Goal: Task Accomplishment & Management: Manage account settings

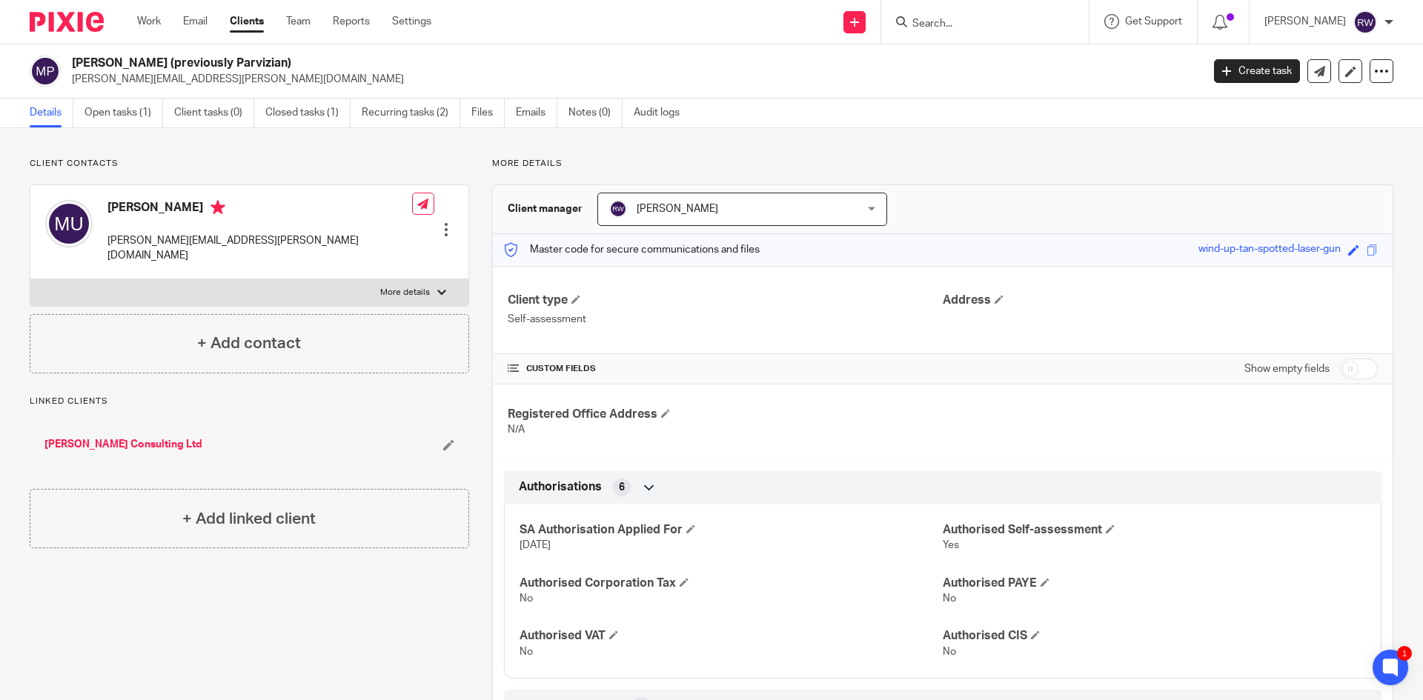
click at [943, 21] on input "Search" at bounding box center [977, 24] width 133 height 13
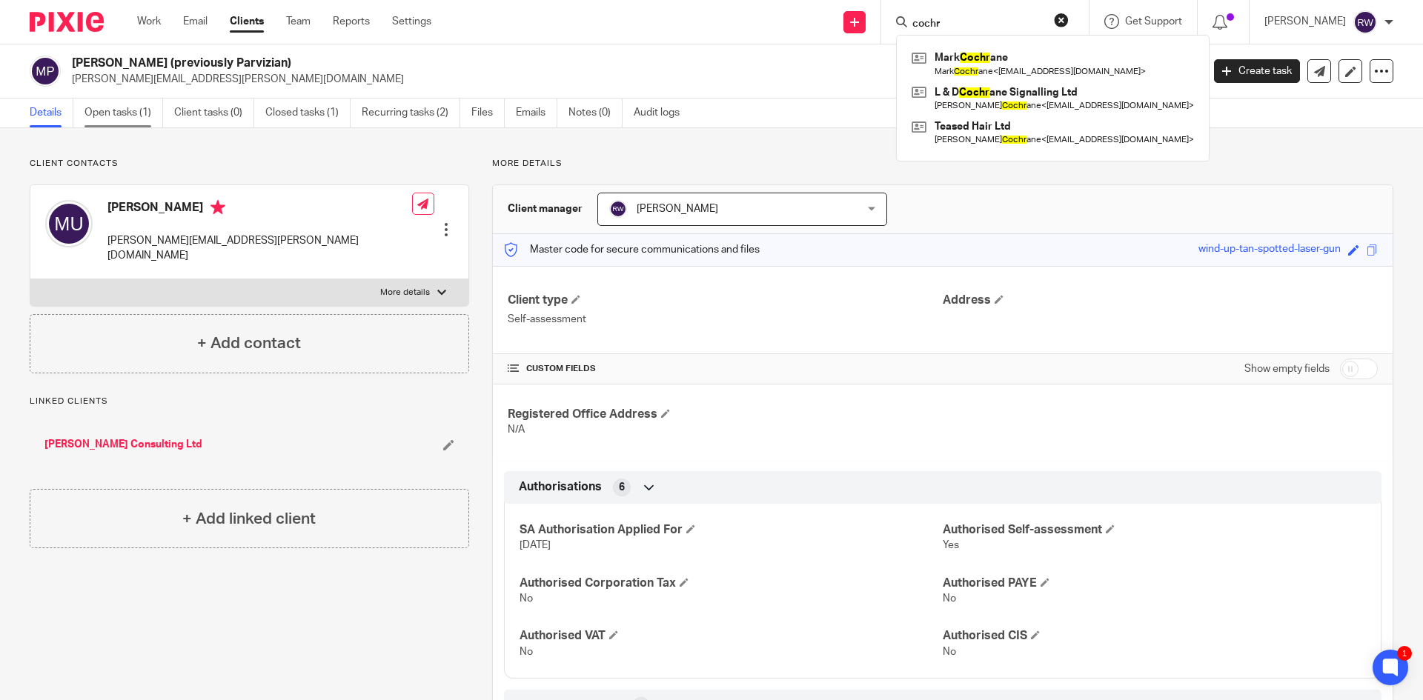
type input "cochr"
click at [136, 119] on link "Open tasks (1)" at bounding box center [124, 113] width 79 height 29
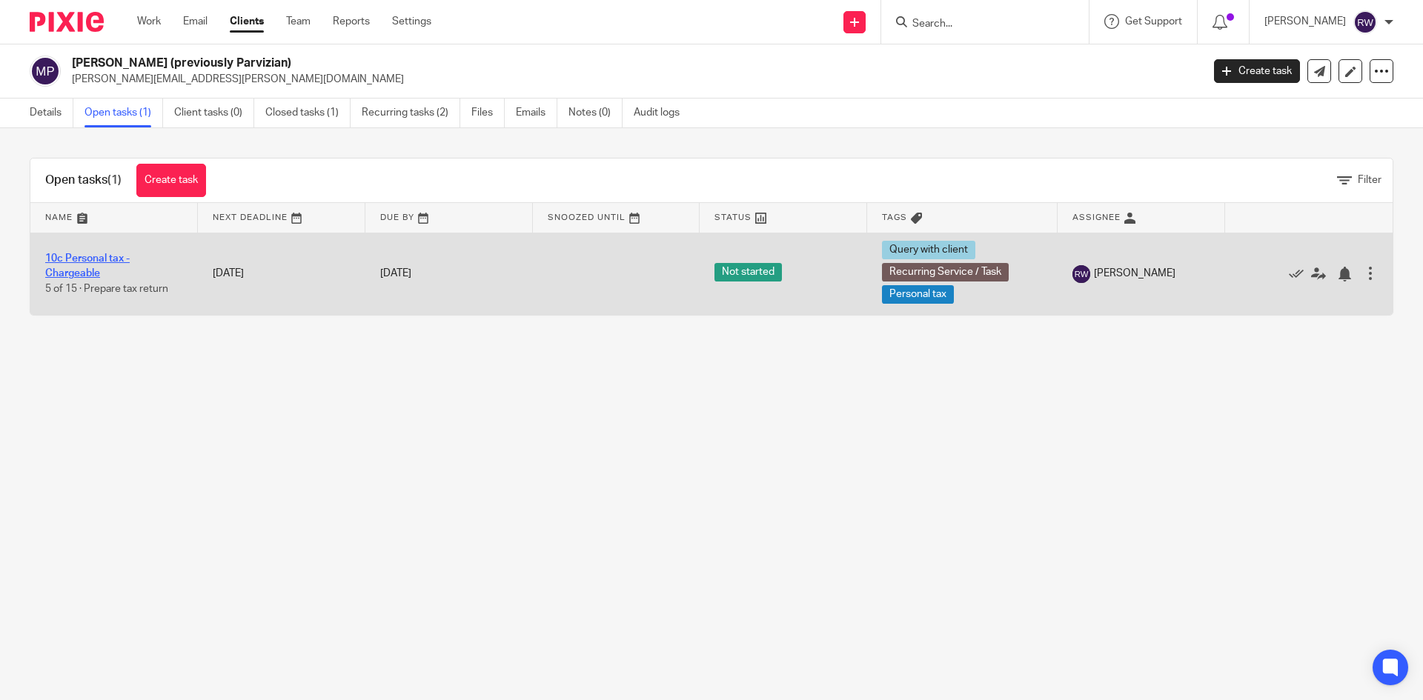
click at [73, 254] on link "10c Personal tax - Chargeable" at bounding box center [87, 266] width 85 height 25
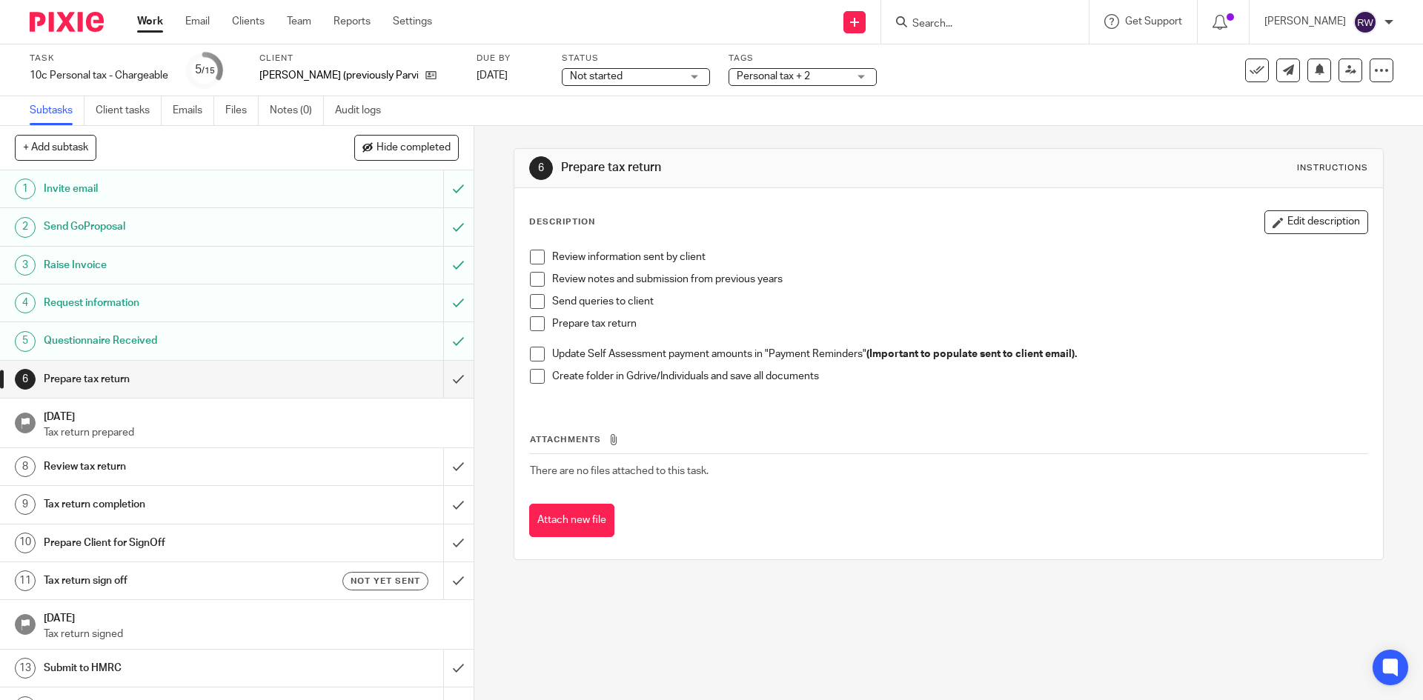
click at [790, 81] on span "Personal tax + 2" at bounding box center [792, 77] width 111 height 16
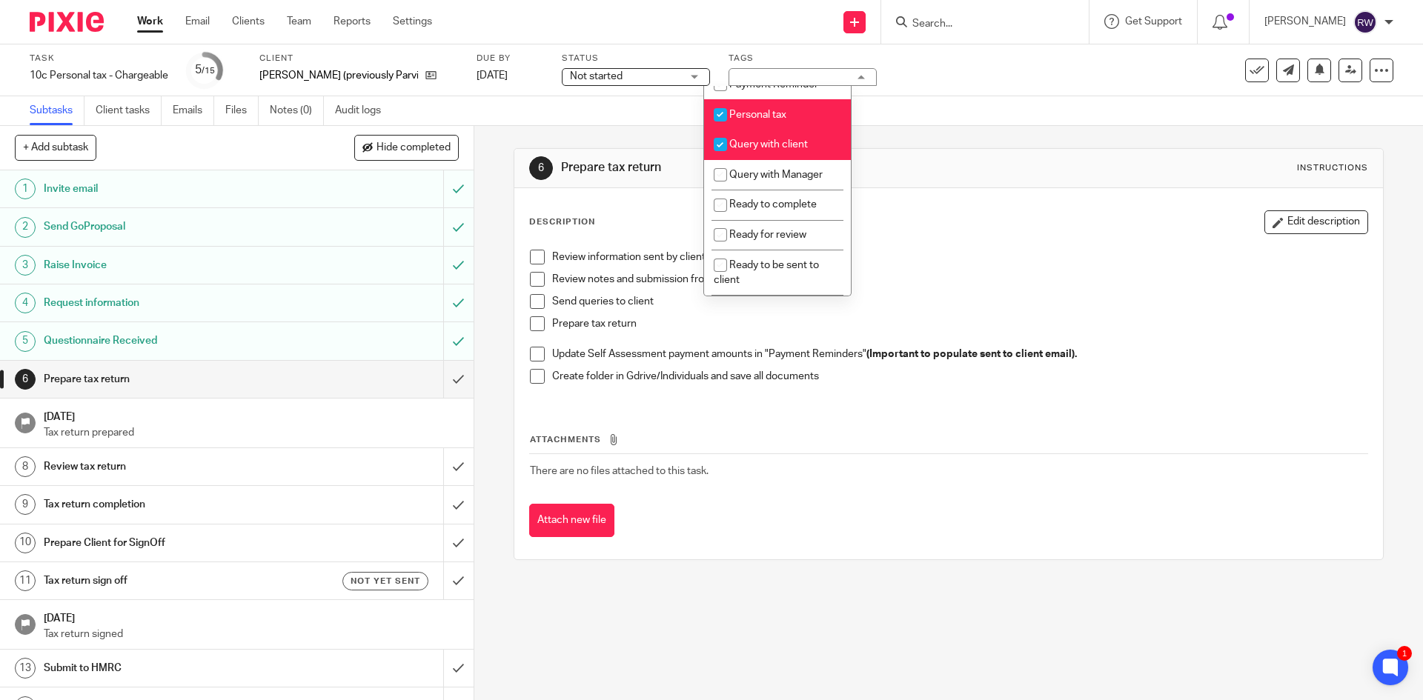
click at [801, 160] on li "Query with client" at bounding box center [777, 145] width 147 height 30
checkbox input "false"
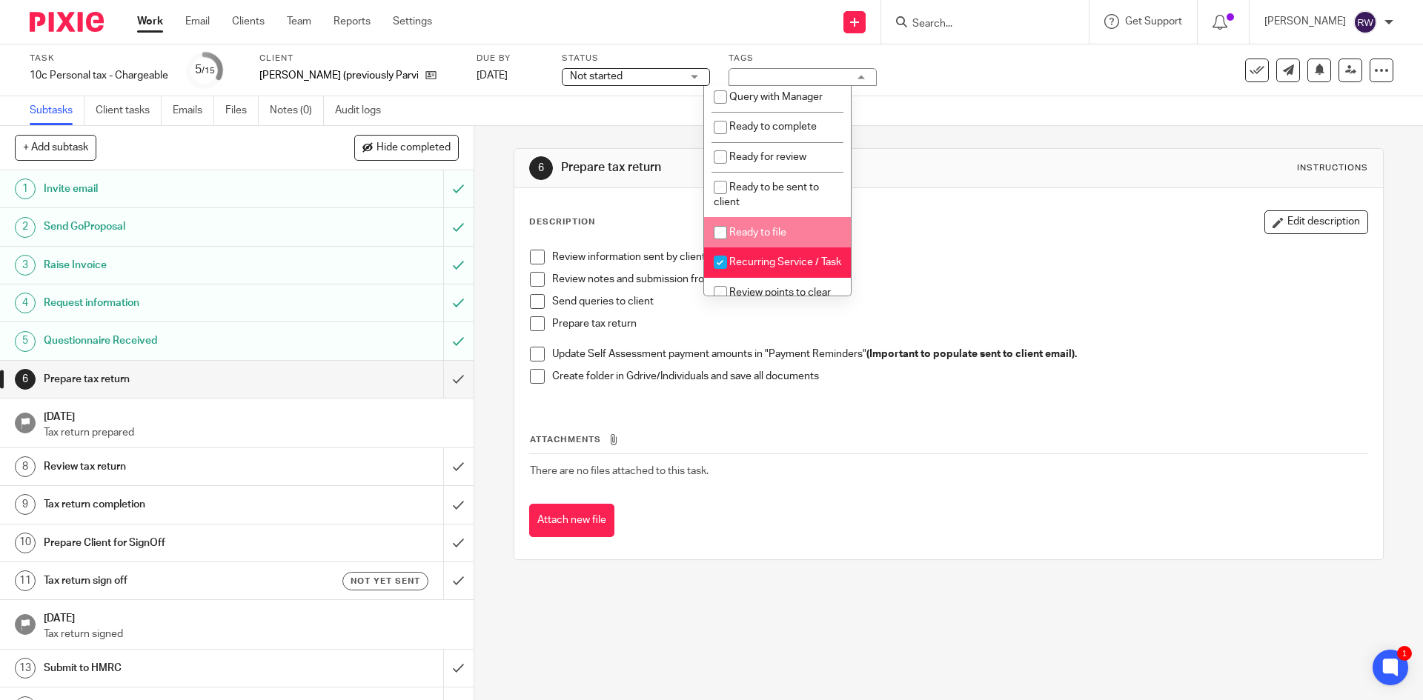
scroll to position [542, 0]
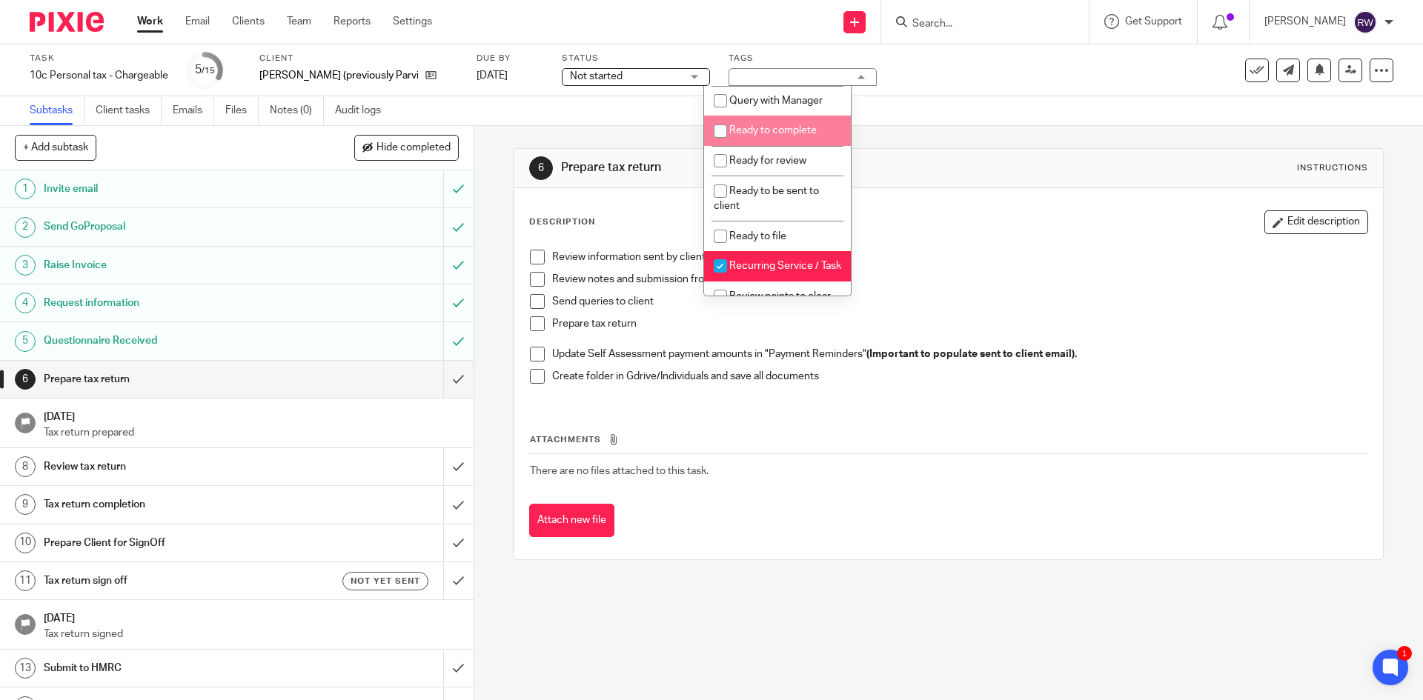
click at [797, 146] on li "Ready to complete" at bounding box center [777, 131] width 147 height 30
checkbox input "true"
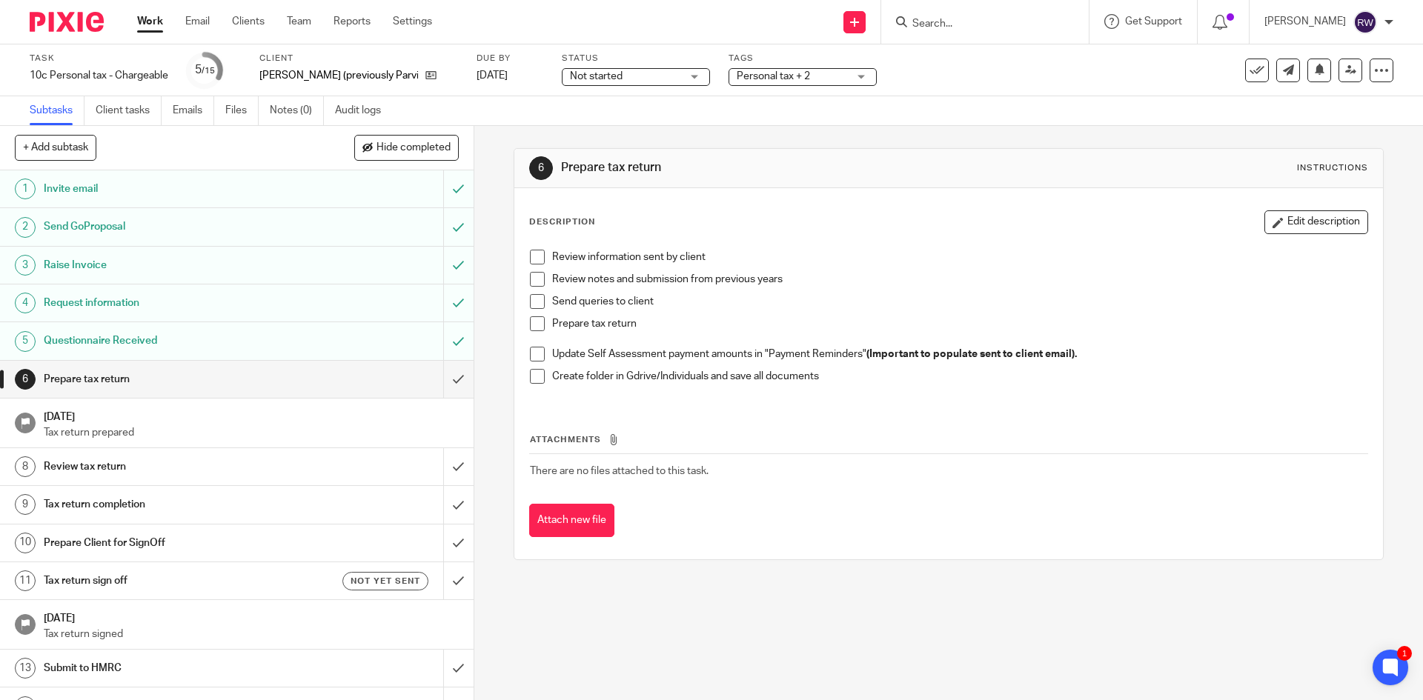
click at [940, 118] on div "Subtasks Client tasks Emails Files Notes (0) Audit logs" at bounding box center [711, 111] width 1423 height 30
click at [957, 19] on input "Search" at bounding box center [977, 24] width 133 height 13
type input "jan hine"
click at [1012, 77] on link at bounding box center [1034, 64] width 252 height 34
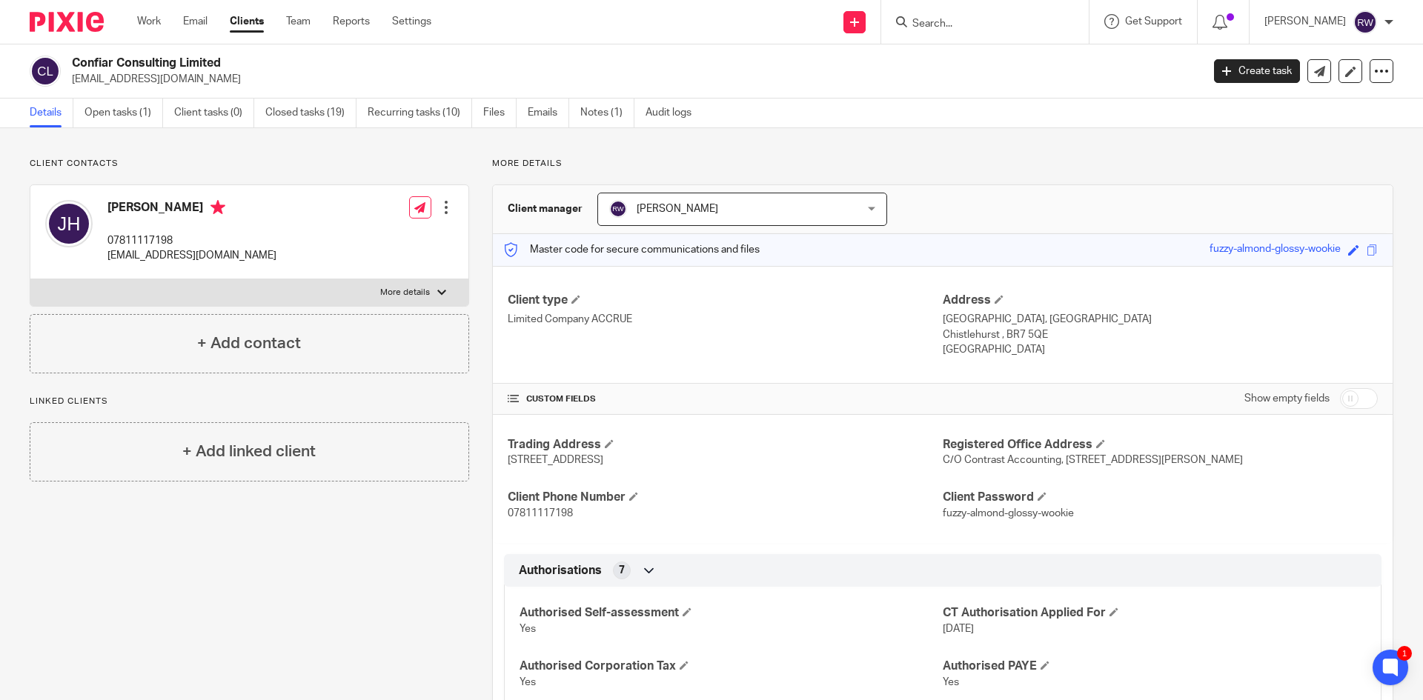
click at [970, 23] on input "Search" at bounding box center [977, 24] width 133 height 13
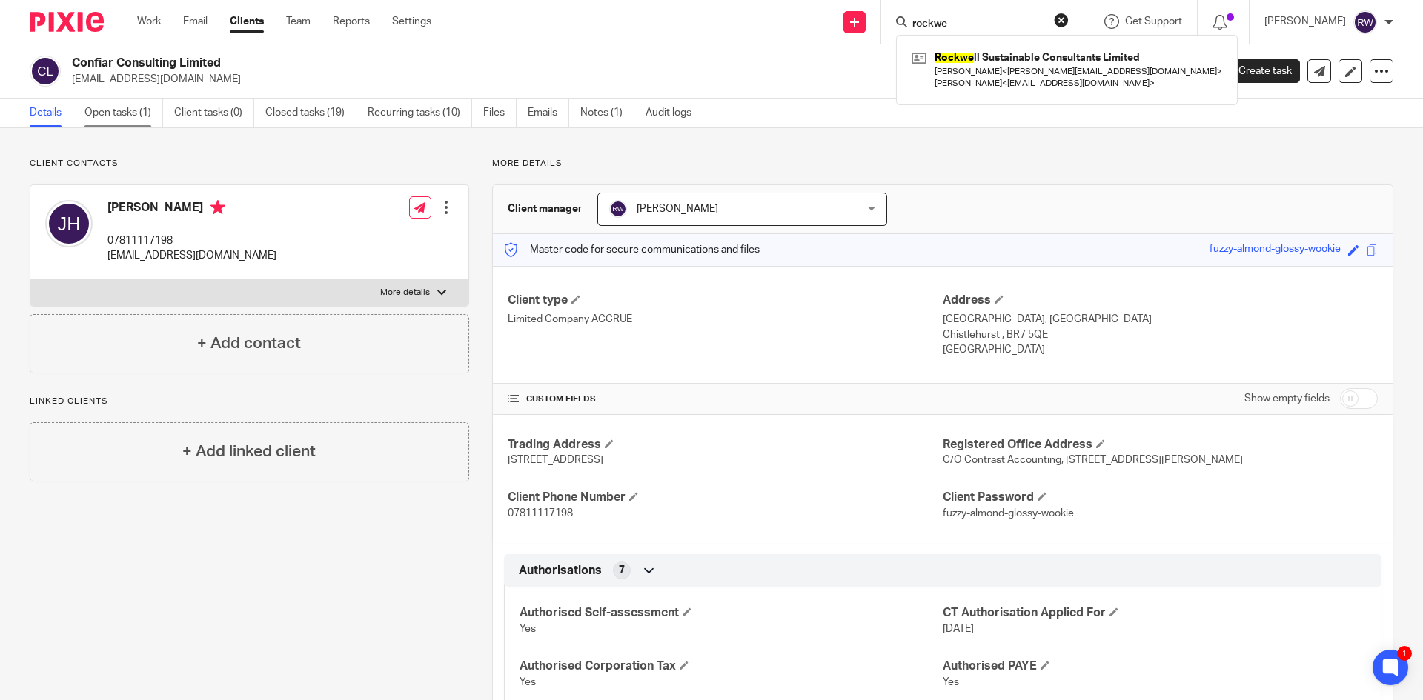
type input "rockwe"
click at [113, 117] on link "Open tasks (1)" at bounding box center [124, 113] width 79 height 29
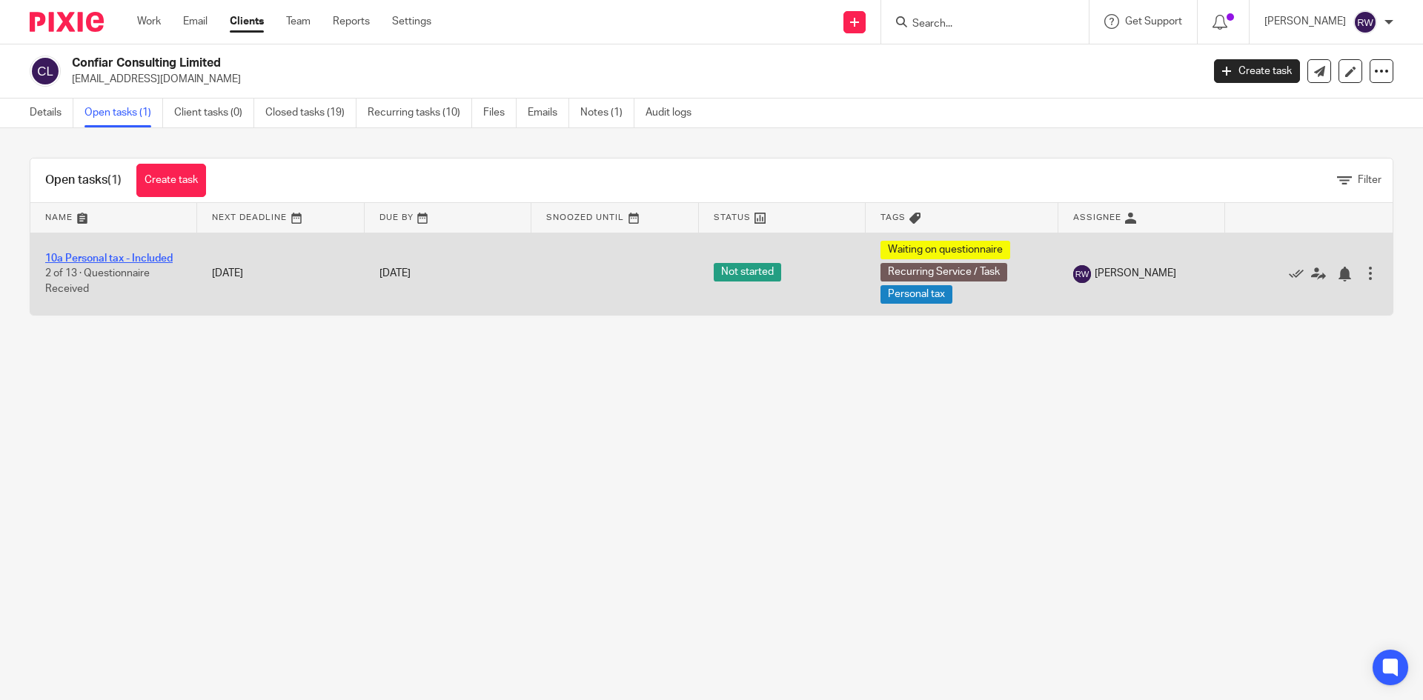
click at [123, 260] on link "10a Personal tax - Included" at bounding box center [108, 259] width 127 height 10
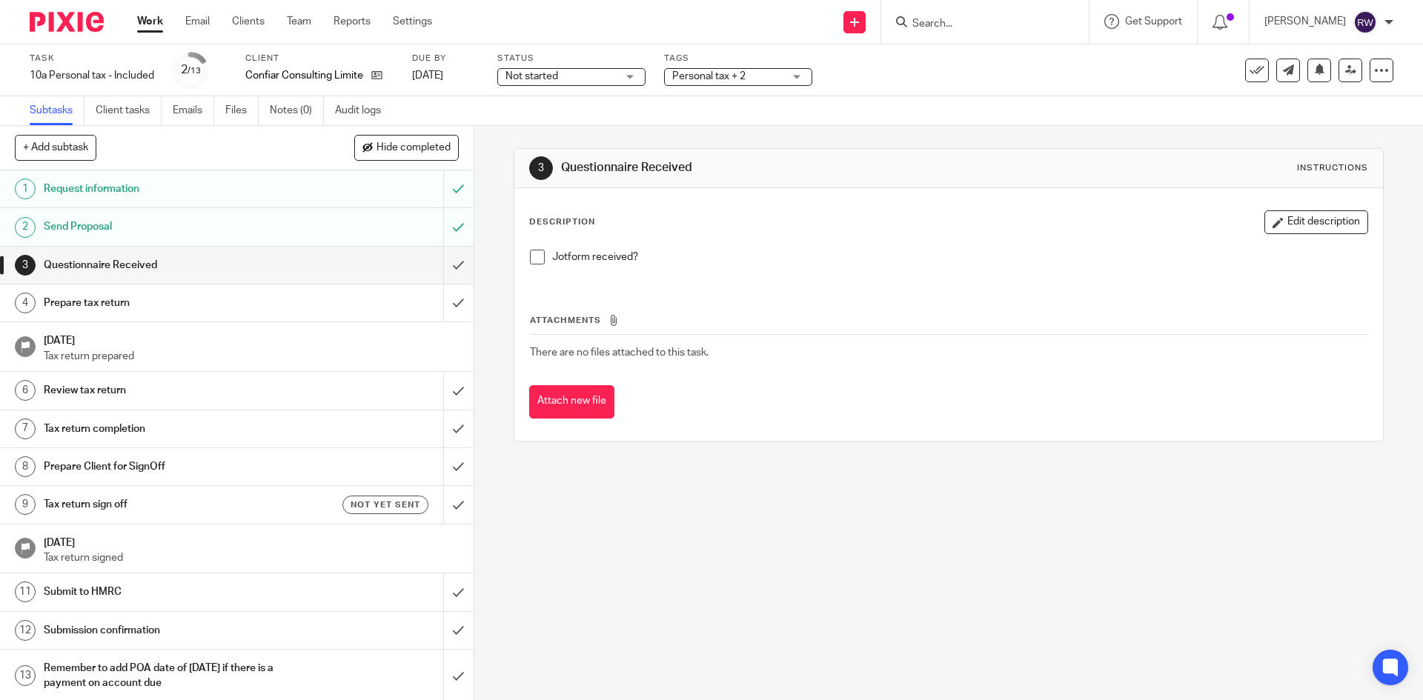
click at [530, 254] on span at bounding box center [537, 257] width 15 height 15
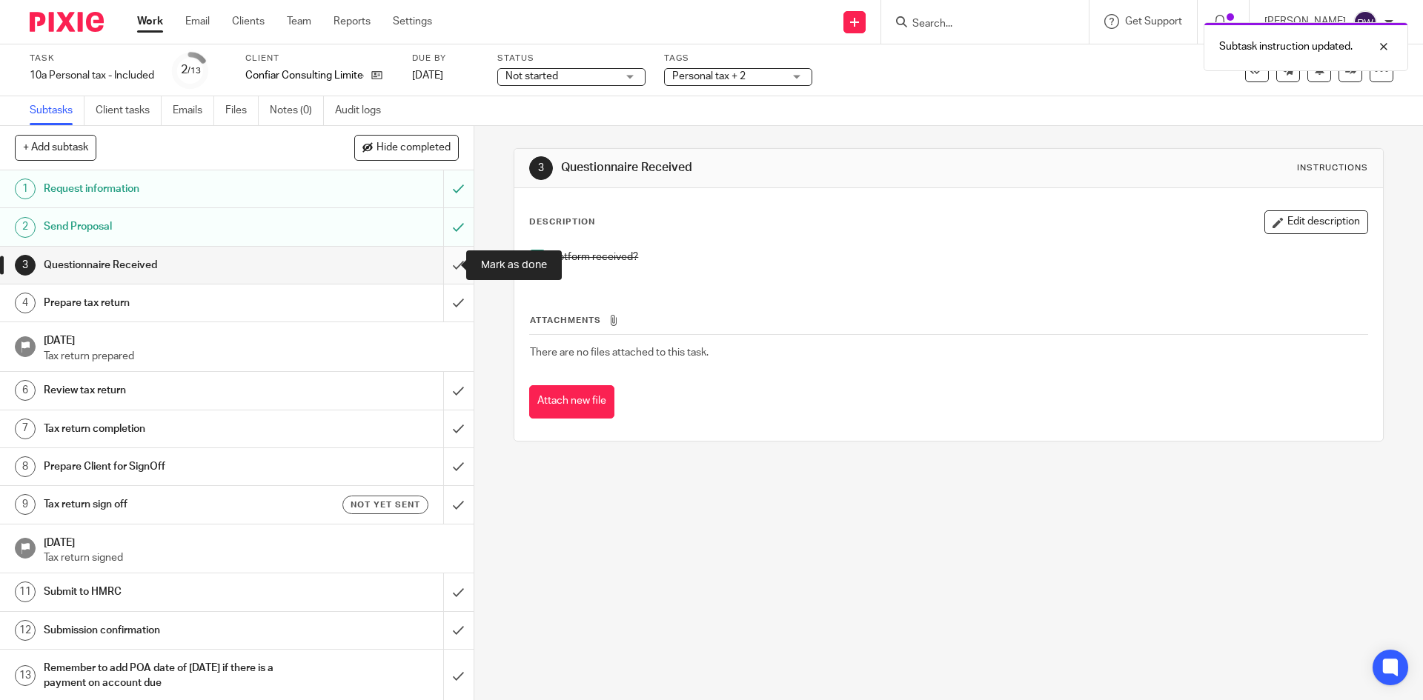
click at [440, 268] on input "submit" at bounding box center [237, 265] width 474 height 37
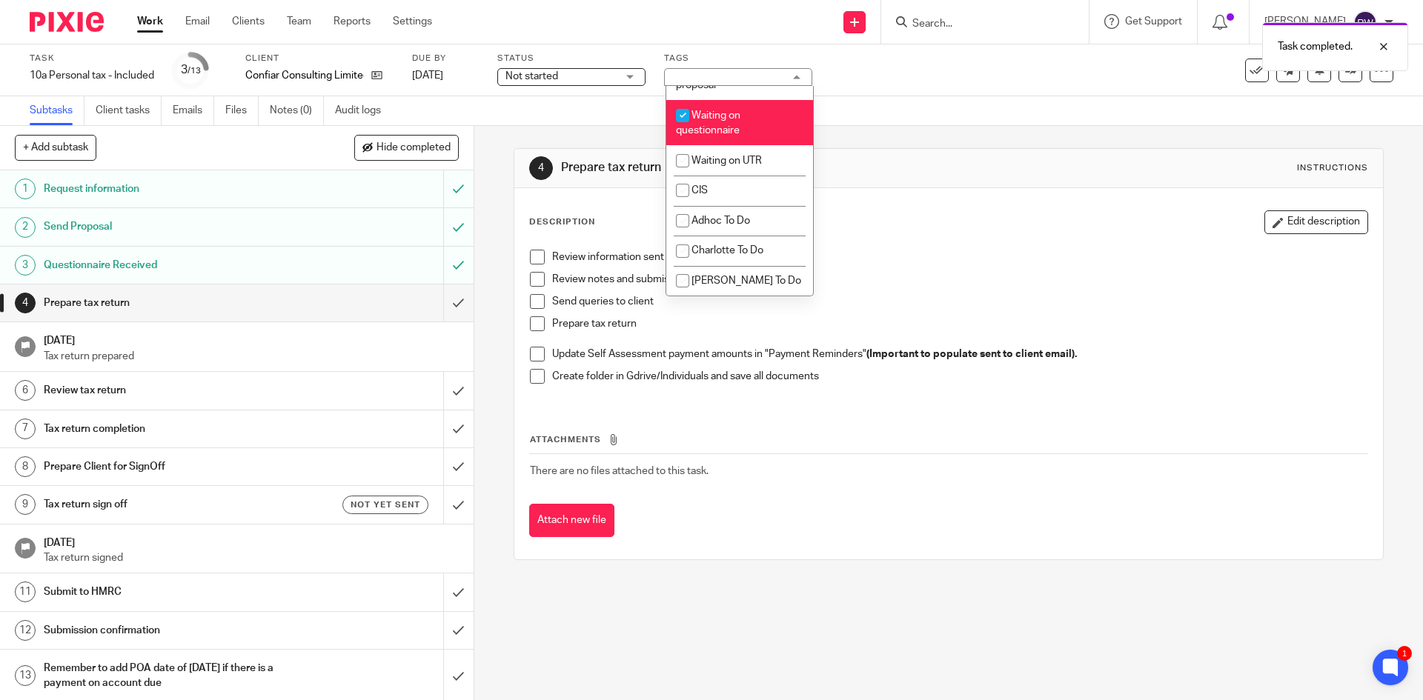
scroll to position [1284, 0]
click at [735, 136] on span "Waiting on questionnaire" at bounding box center [708, 123] width 64 height 26
checkbox input "false"
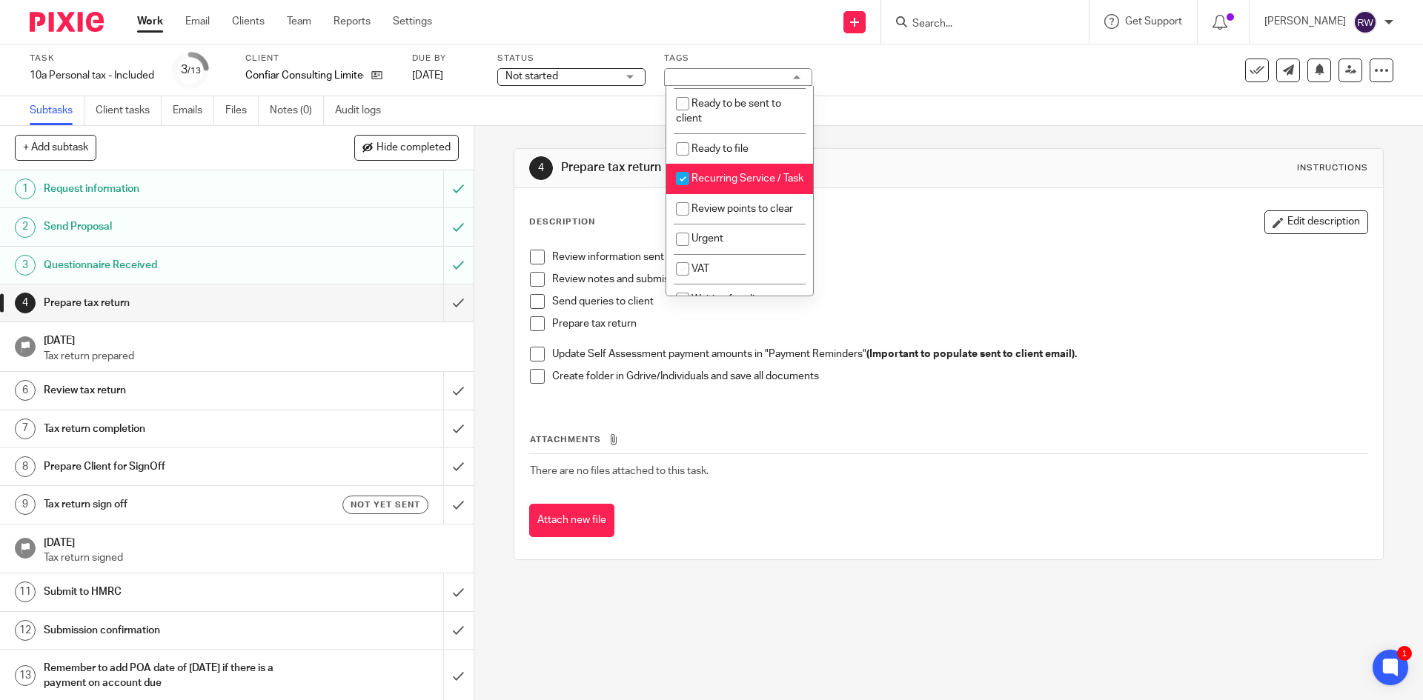
scroll to position [554, 0]
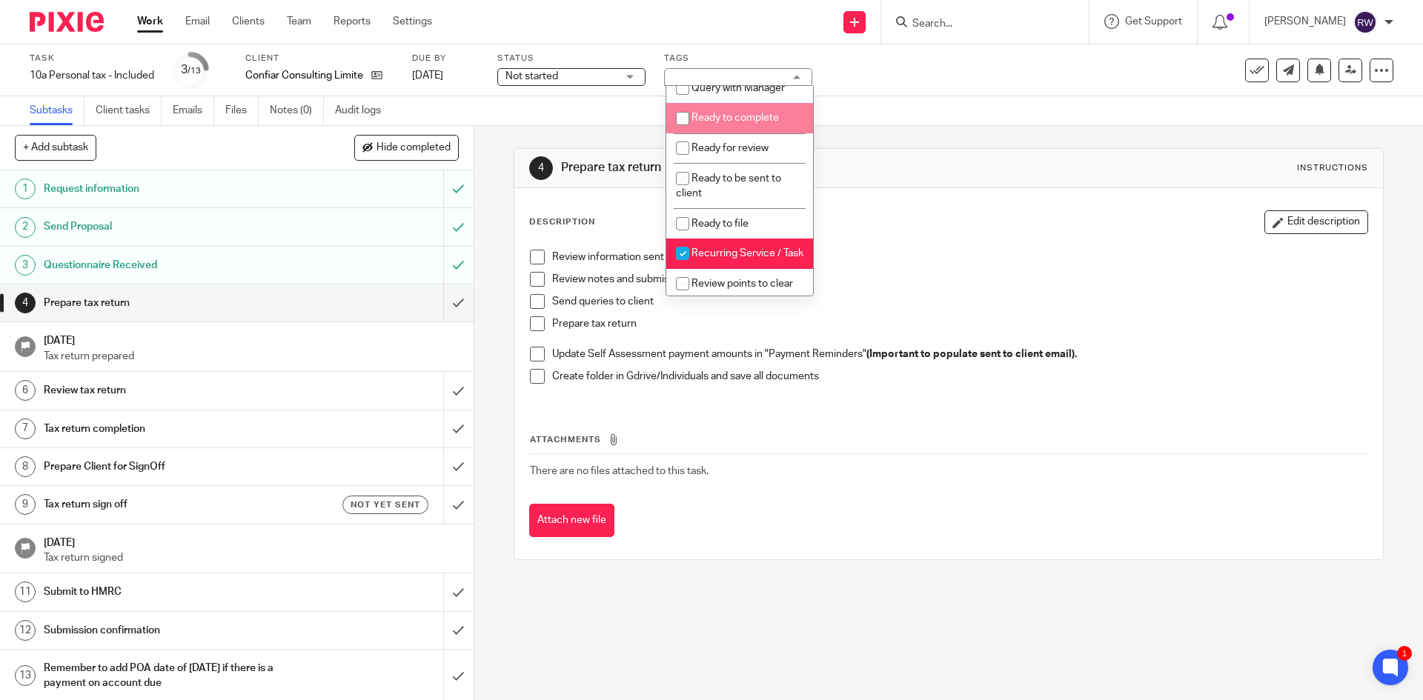
click at [733, 123] on span "Ready to complete" at bounding box center [735, 118] width 87 height 10
checkbox input "true"
click at [904, 105] on div "Subtasks Client tasks Emails Files Notes (0) Audit logs" at bounding box center [711, 111] width 1423 height 30
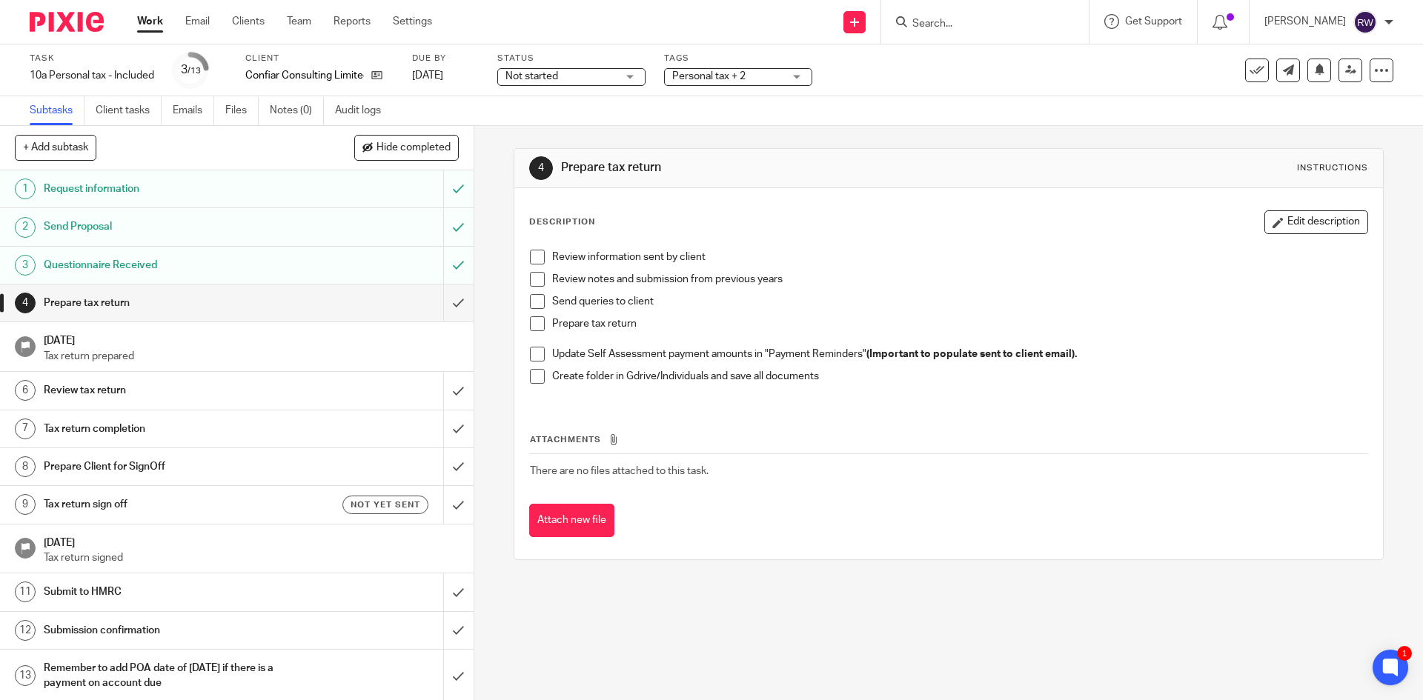
click at [981, 28] on input "Search" at bounding box center [977, 24] width 133 height 13
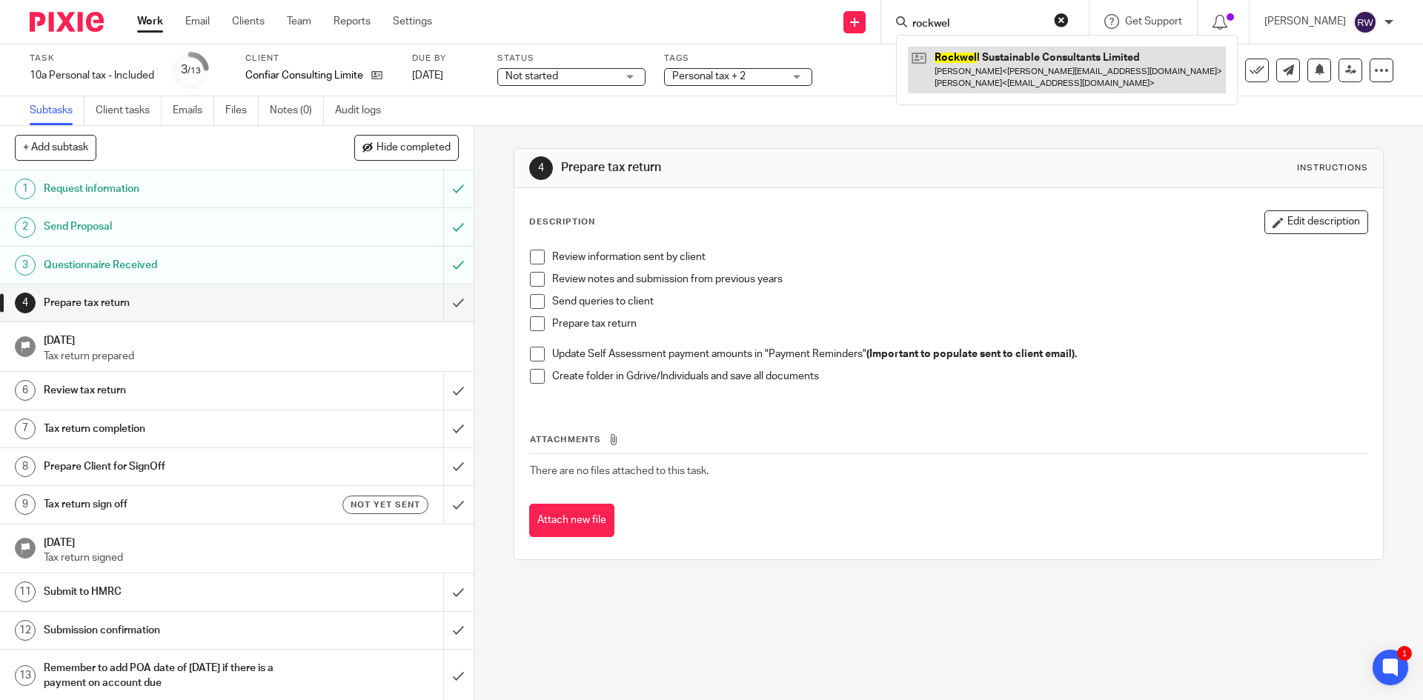
type input "rockwel"
click at [979, 65] on link at bounding box center [1067, 70] width 318 height 46
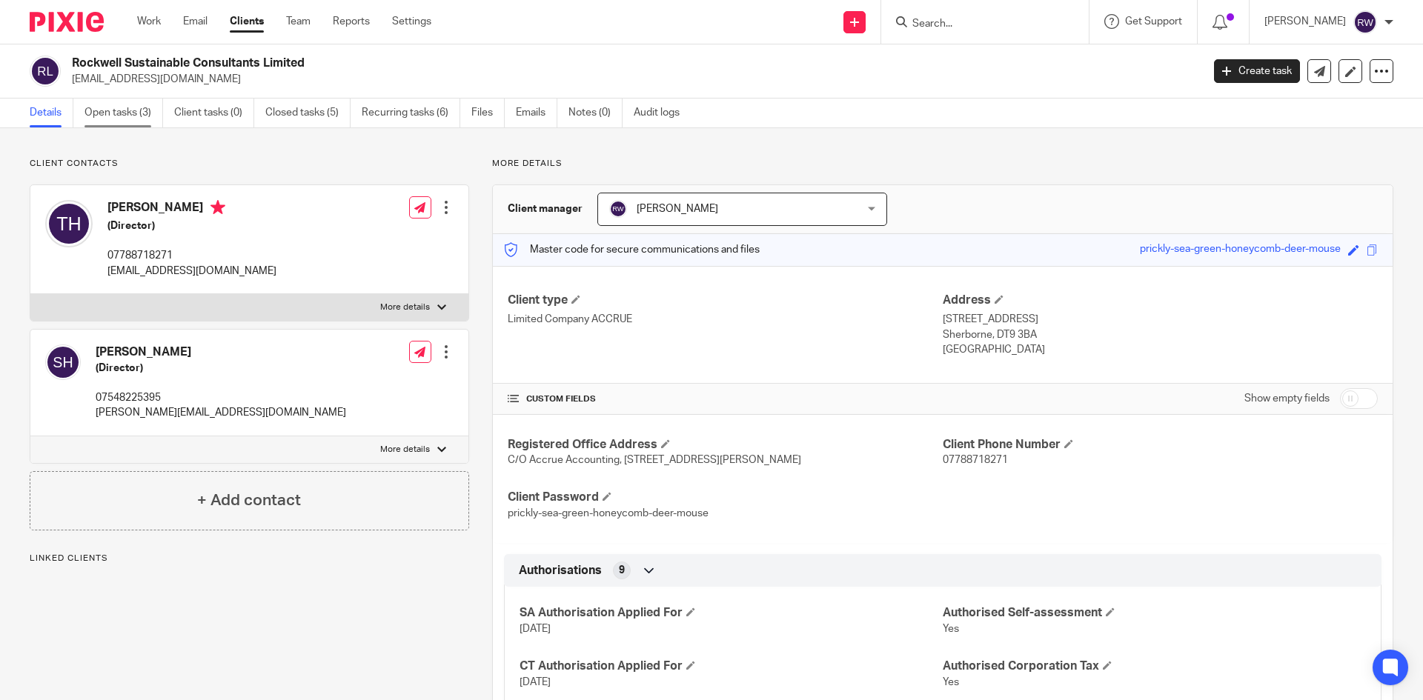
click at [125, 119] on link "Open tasks (3)" at bounding box center [124, 113] width 79 height 29
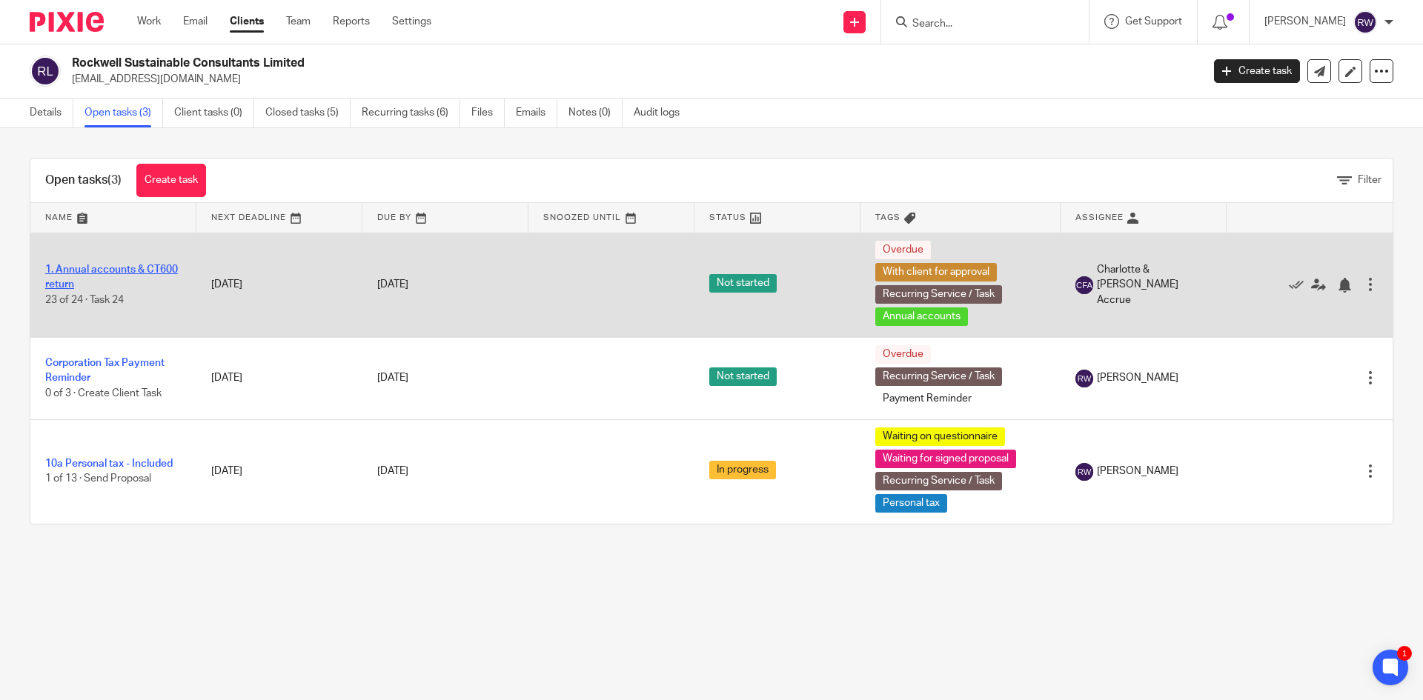
click at [117, 271] on link "1. Annual accounts & CT600 return" at bounding box center [111, 277] width 133 height 25
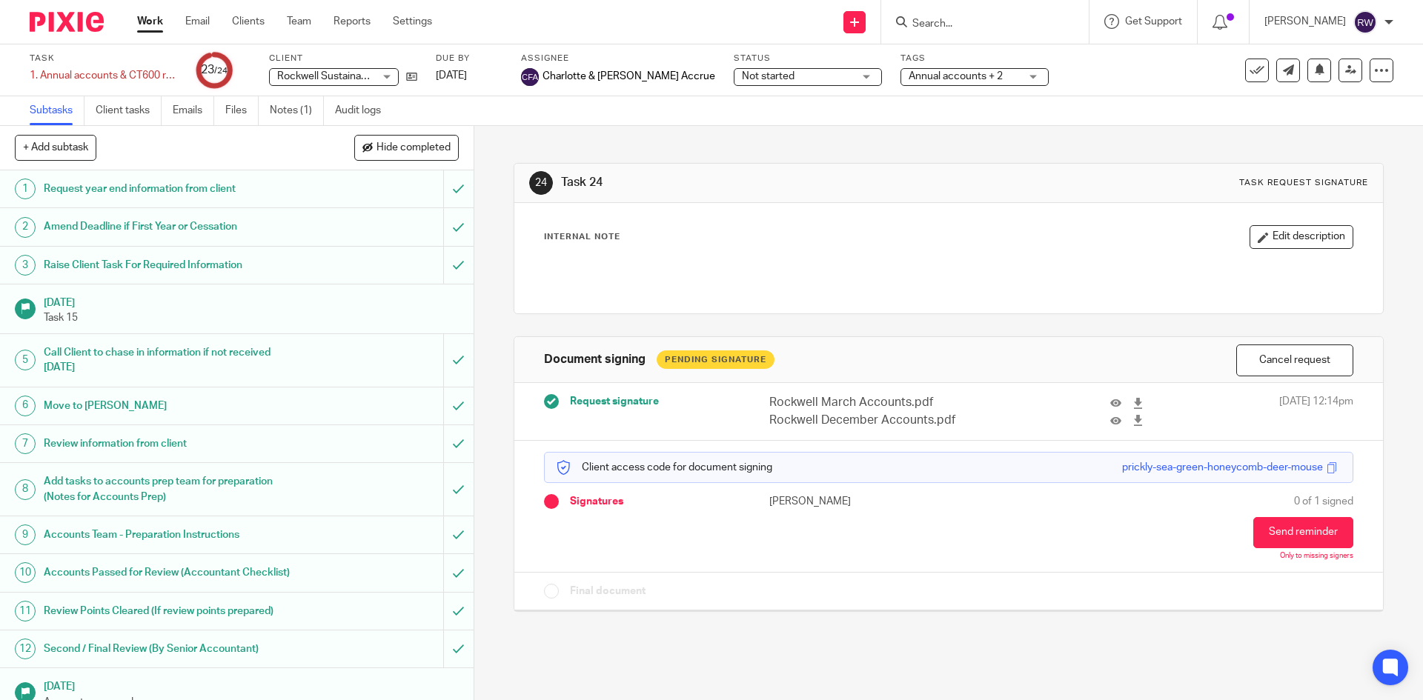
scroll to position [490, 0]
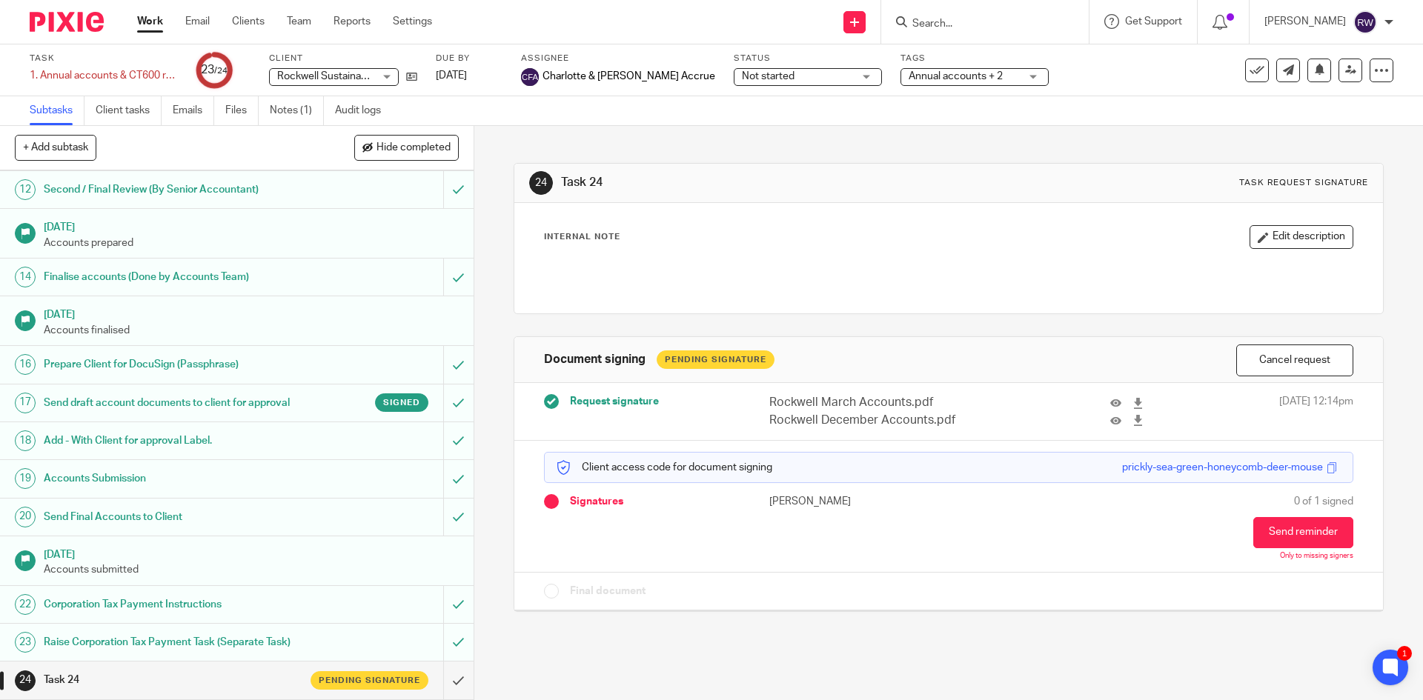
click at [274, 392] on h1 "Send draft account documents to client for approval" at bounding box center [172, 403] width 256 height 22
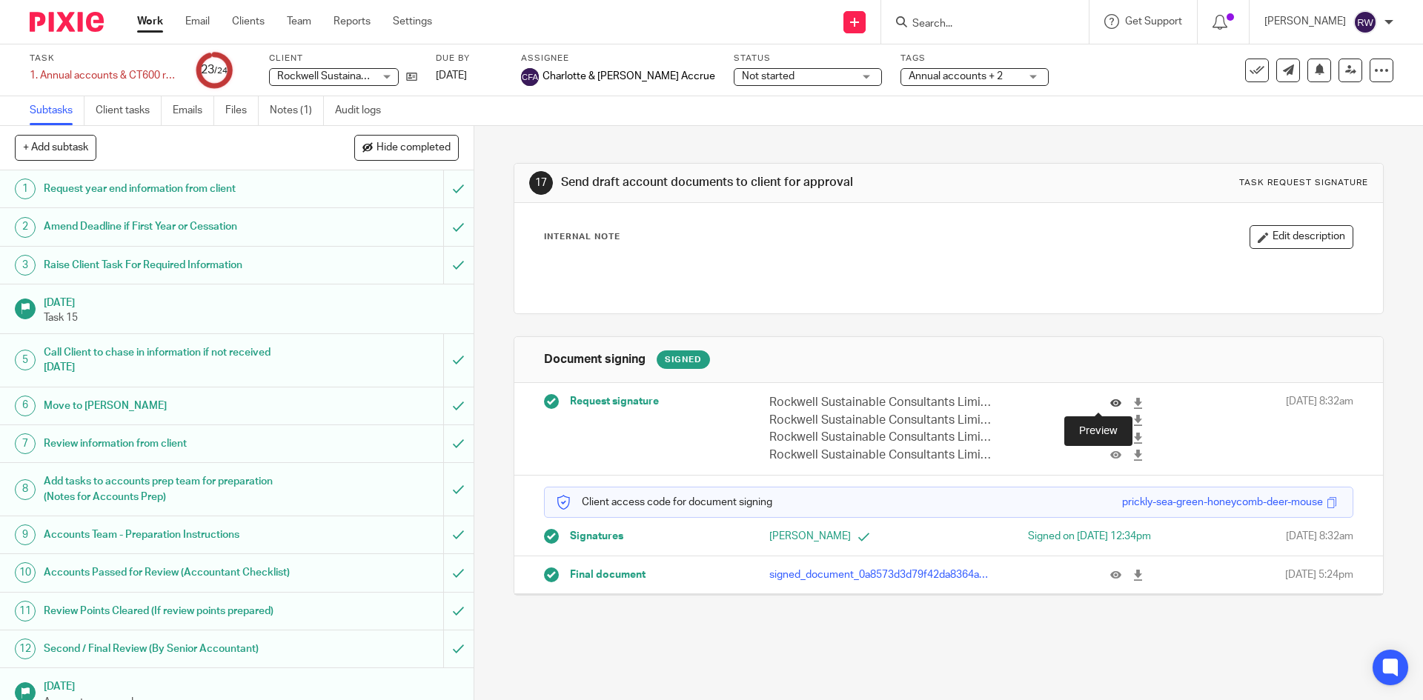
click at [1110, 398] on icon at bounding box center [1115, 403] width 11 height 11
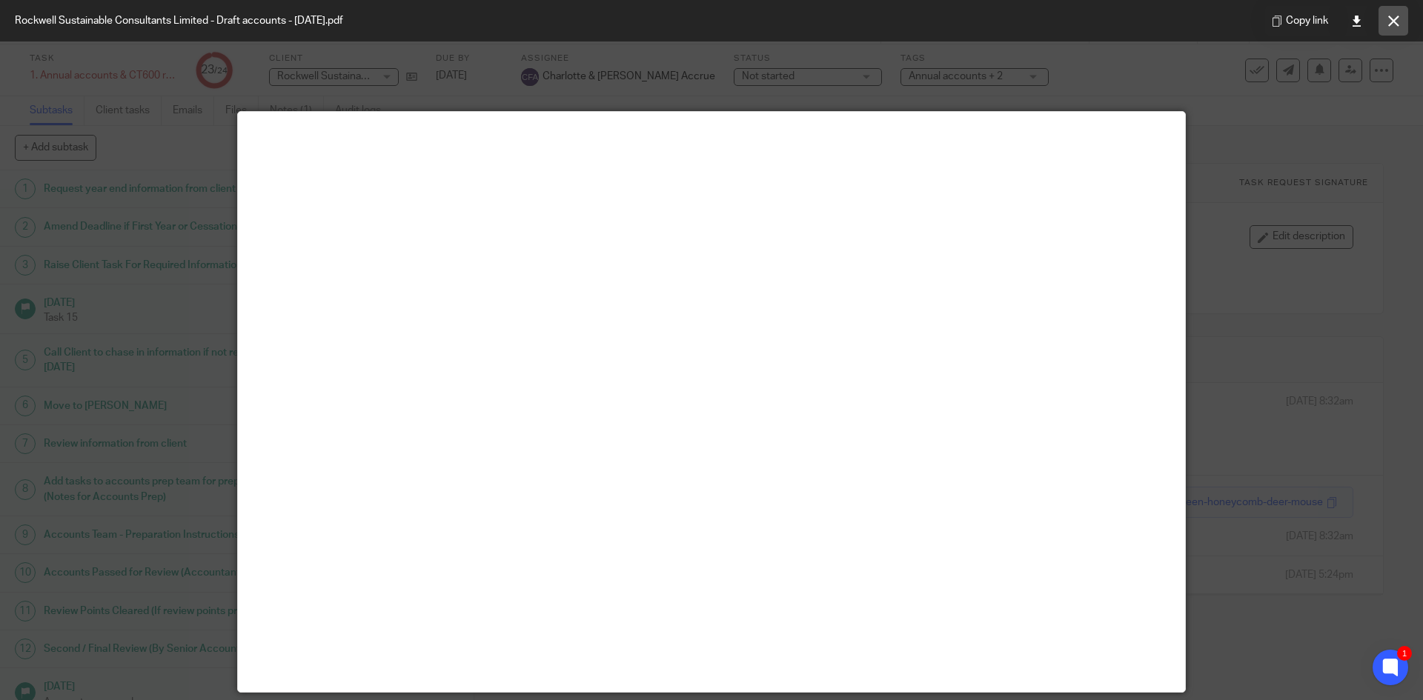
click at [1381, 19] on button at bounding box center [1394, 21] width 30 height 30
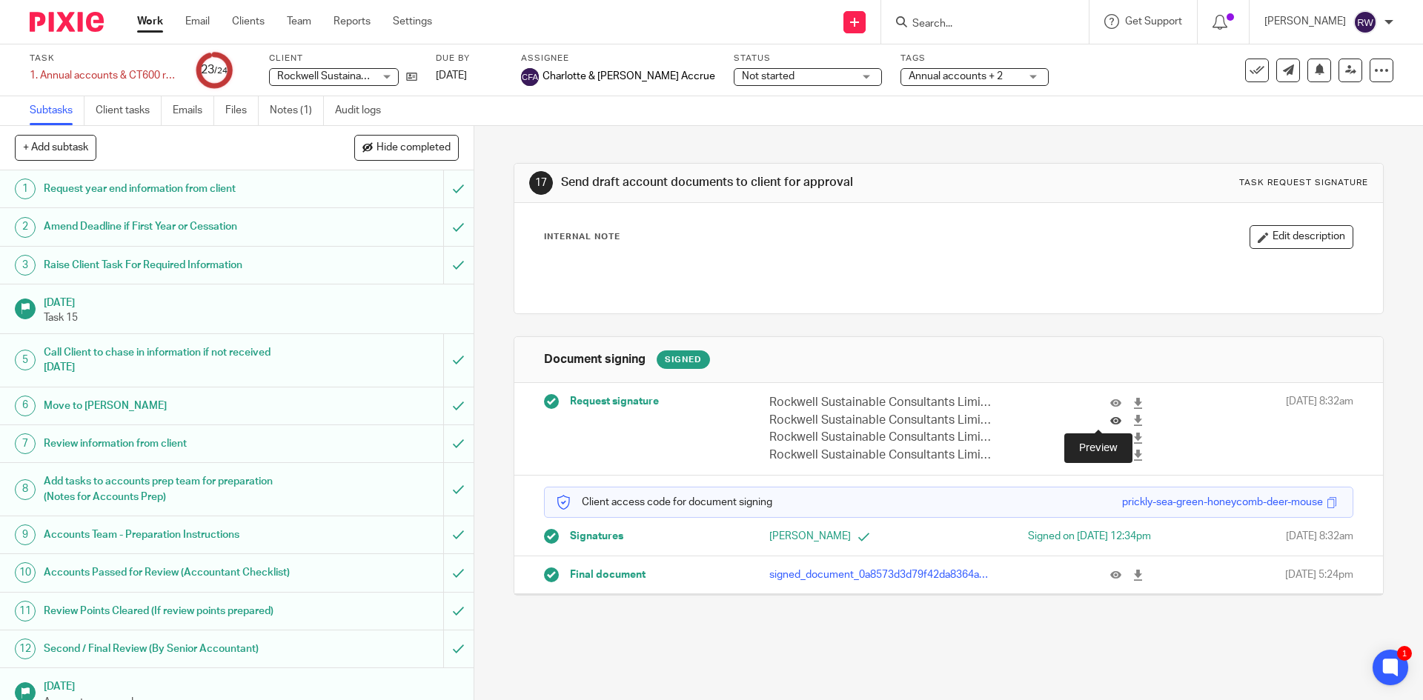
click at [1110, 420] on icon at bounding box center [1115, 420] width 11 height 11
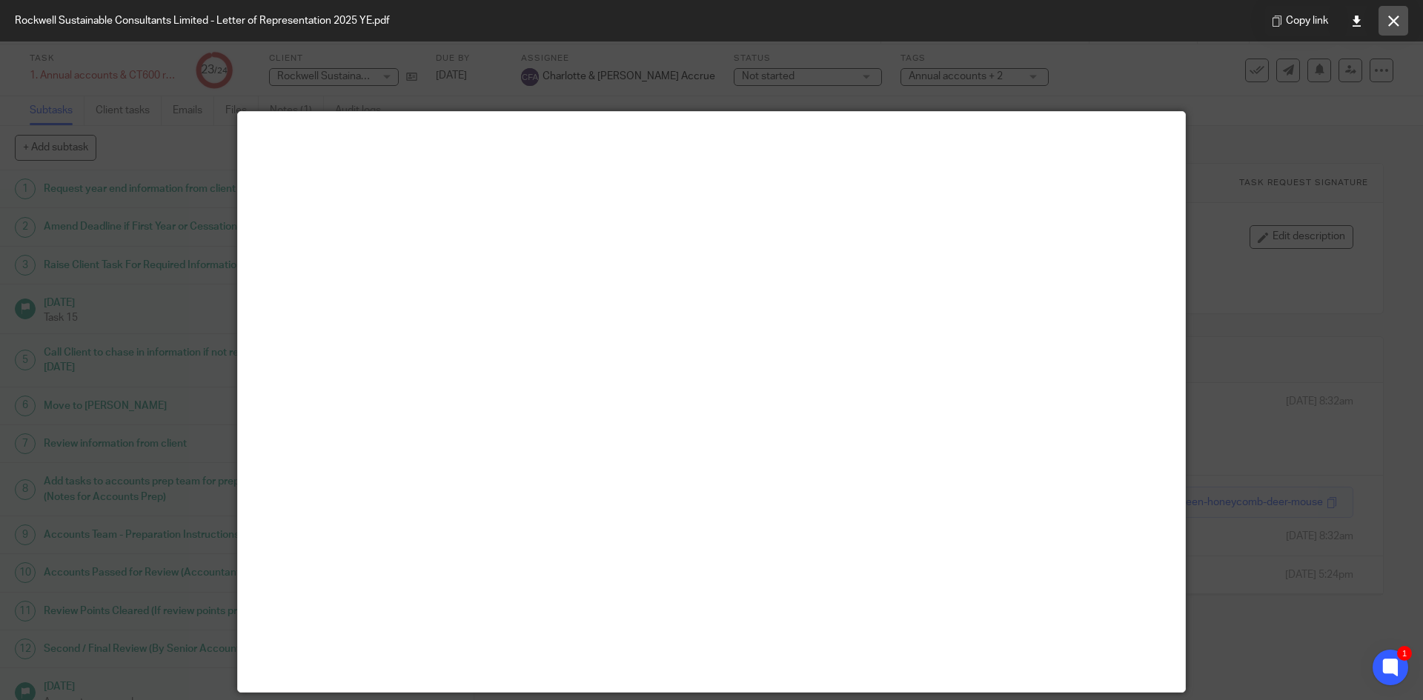
click at [1392, 9] on button at bounding box center [1394, 21] width 30 height 30
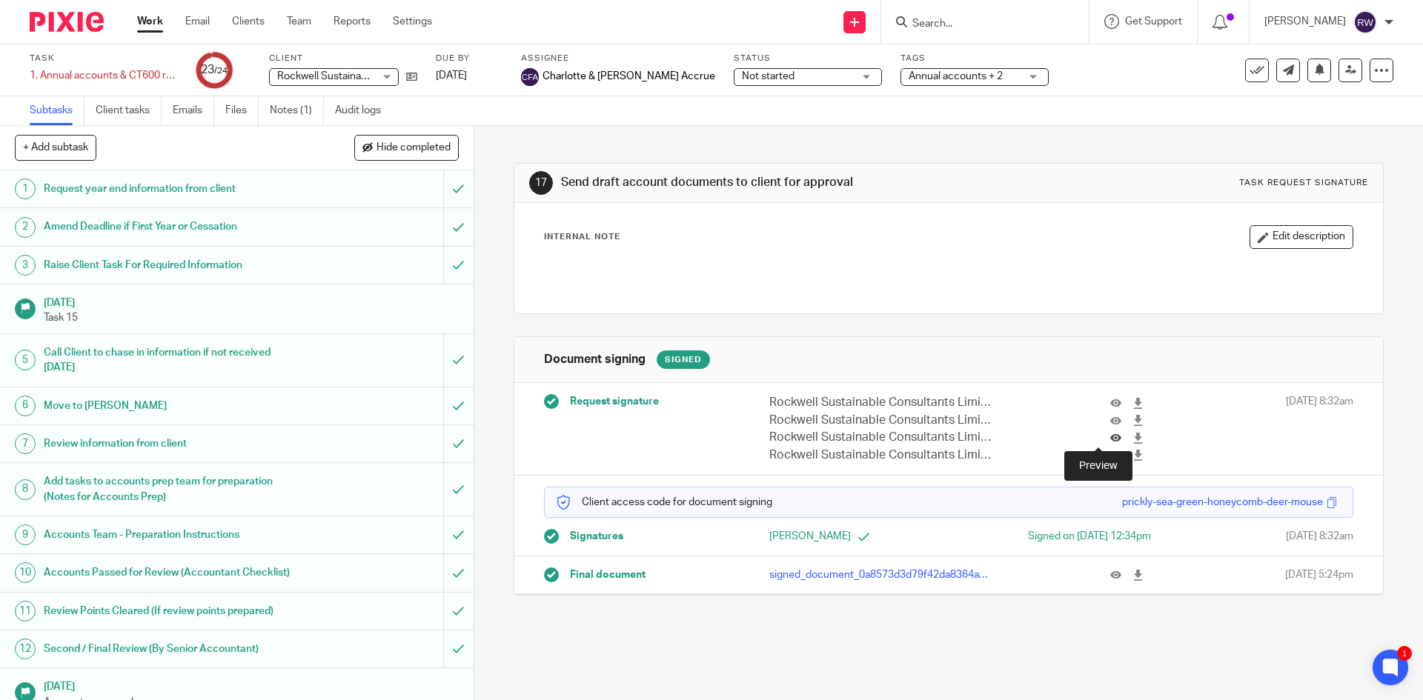
click at [1110, 437] on icon at bounding box center [1115, 438] width 11 height 11
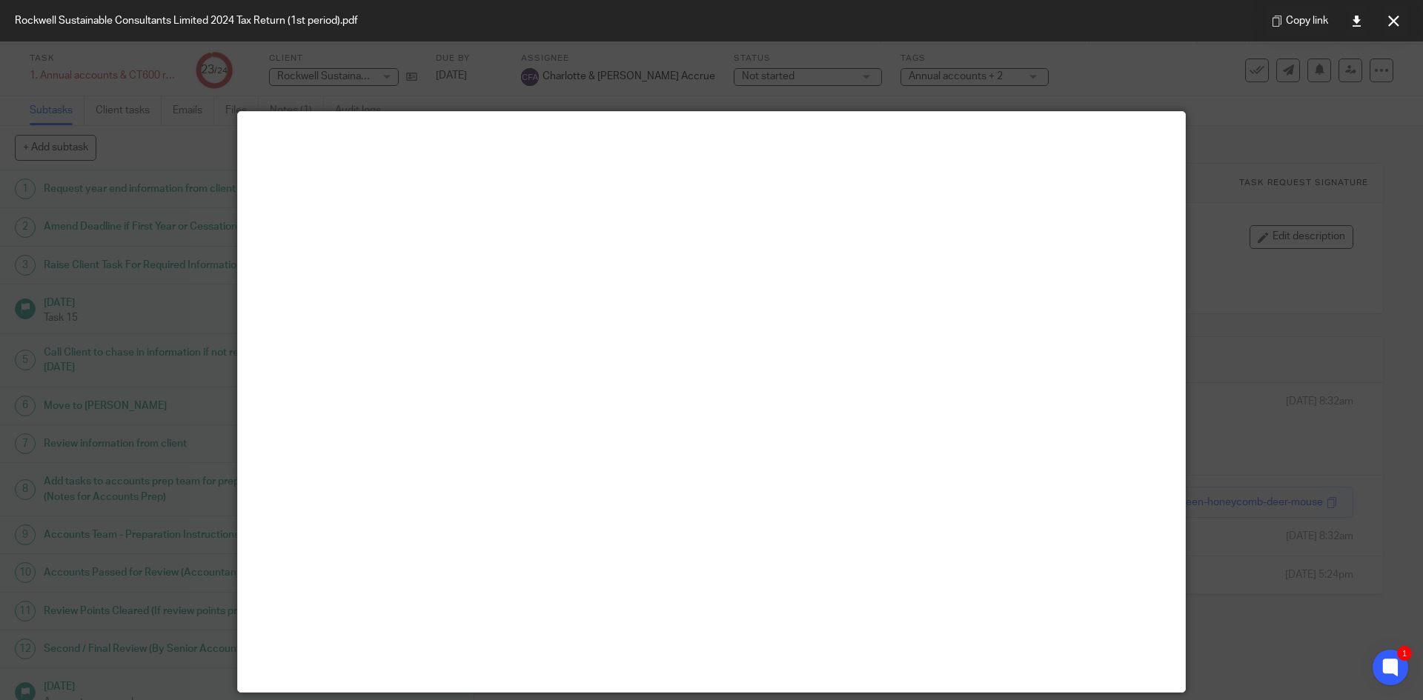
drag, startPoint x: 1400, startPoint y: 30, endPoint x: 1381, endPoint y: 36, distance: 20.2
click at [1400, 30] on button at bounding box center [1394, 21] width 30 height 30
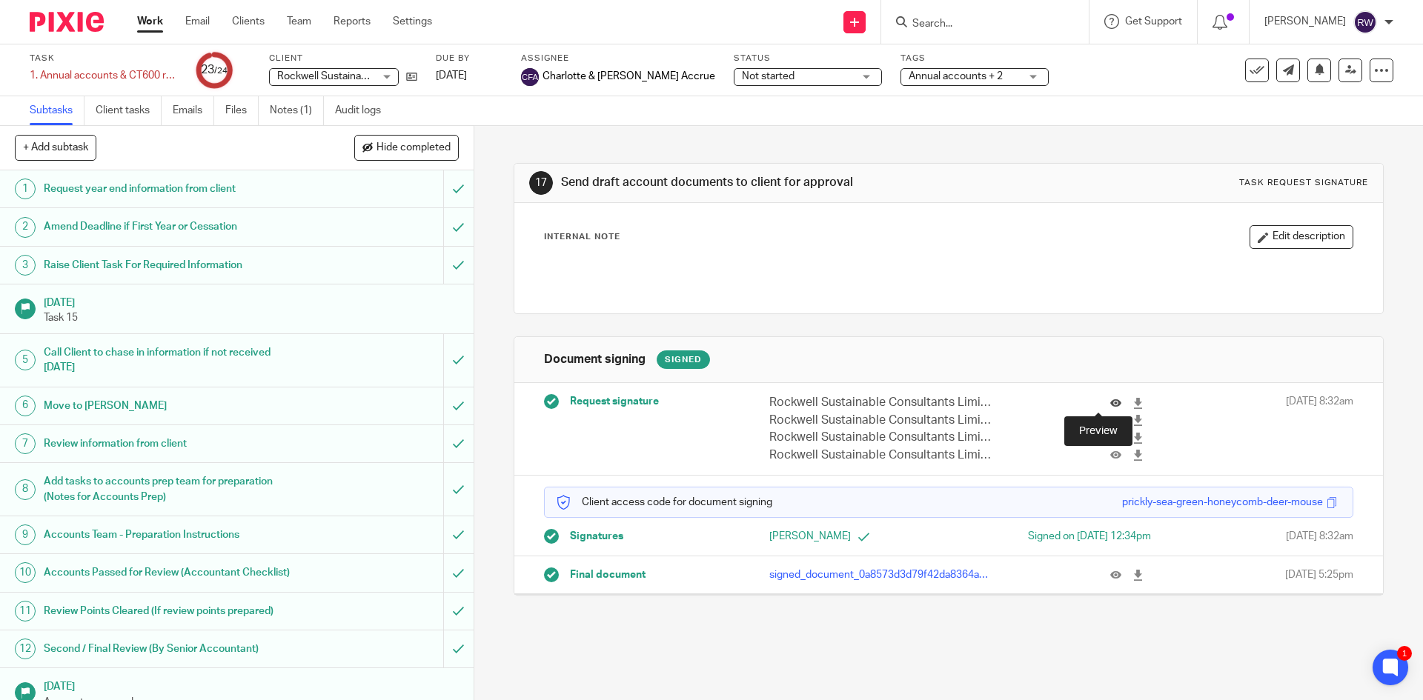
click at [1110, 403] on icon at bounding box center [1115, 403] width 11 height 11
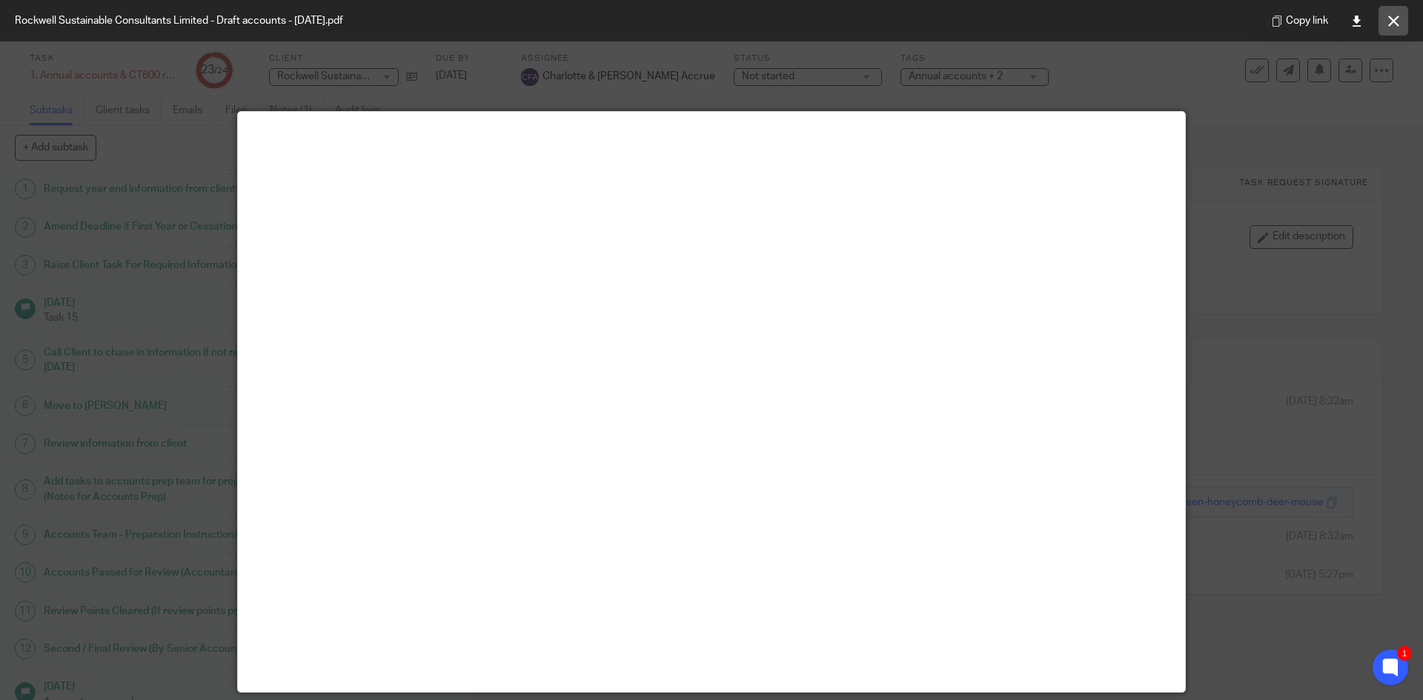
click at [1392, 25] on icon at bounding box center [1393, 21] width 11 height 11
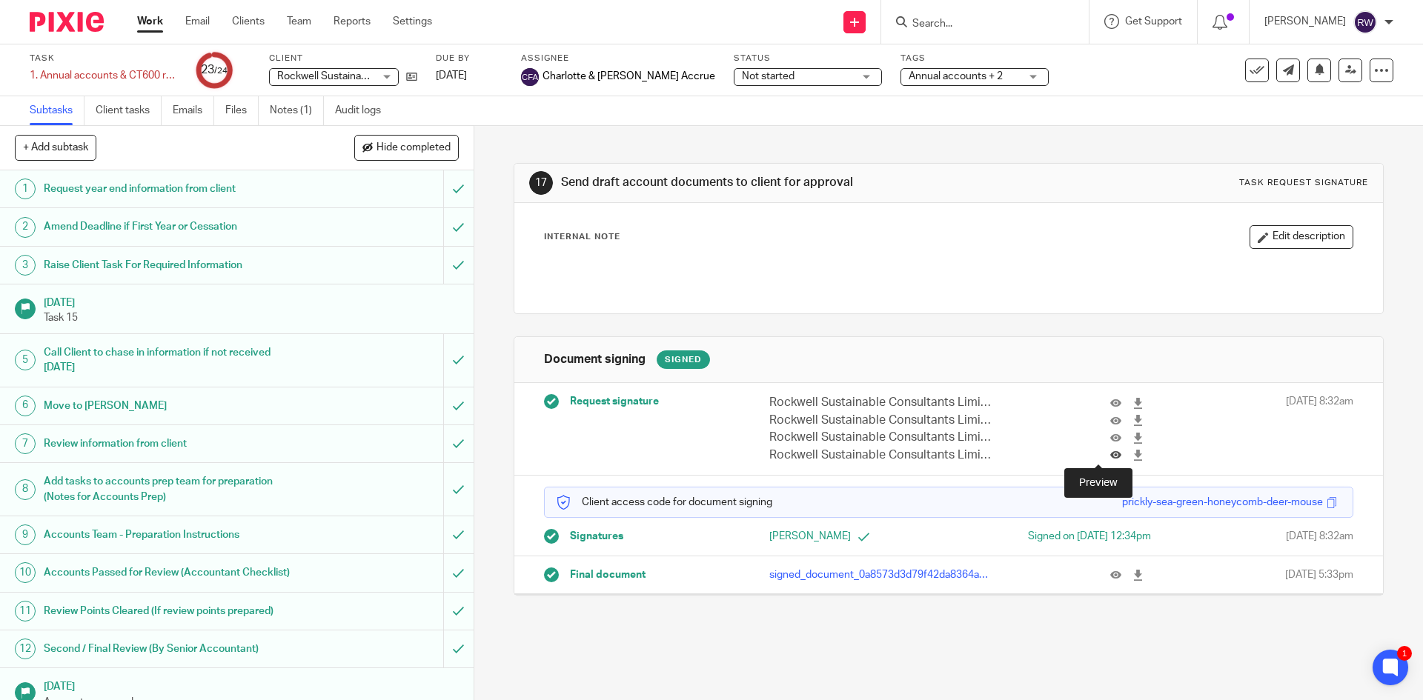
click at [1110, 458] on icon at bounding box center [1115, 455] width 11 height 11
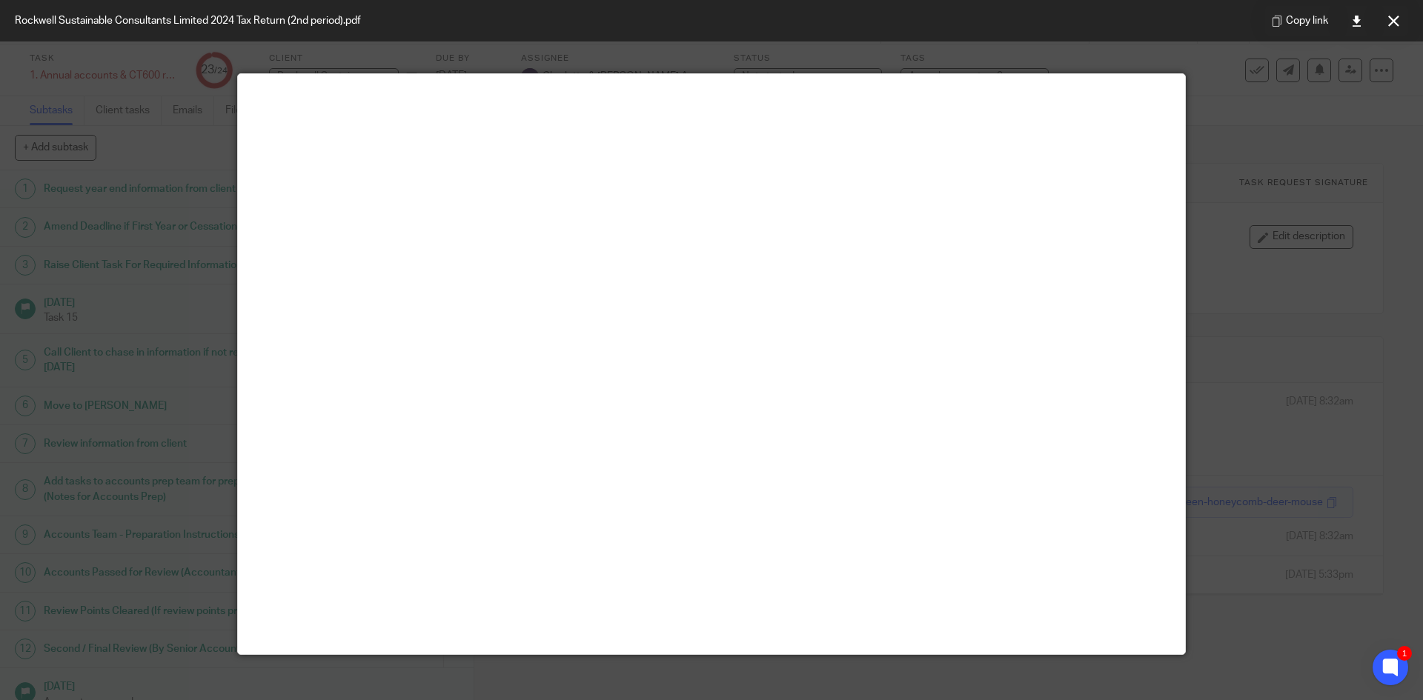
scroll to position [74, 0]
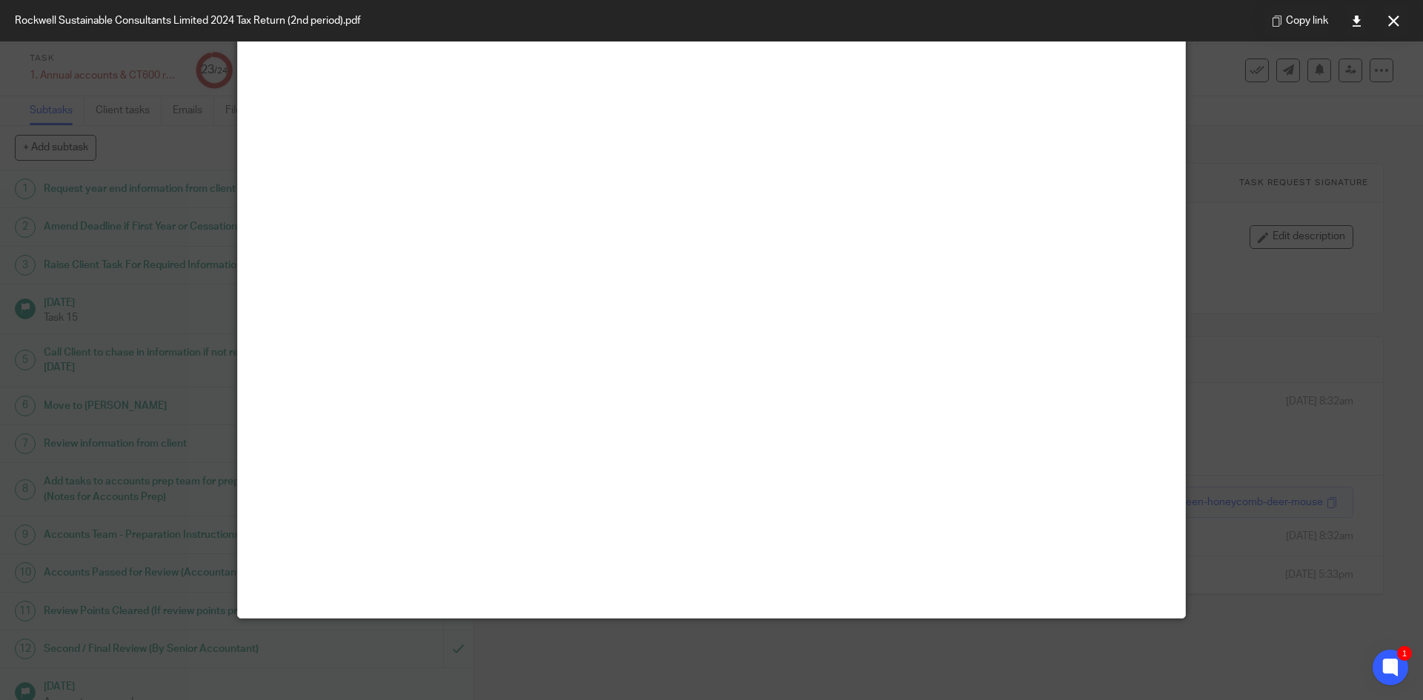
drag, startPoint x: 1391, startPoint y: 19, endPoint x: 1421, endPoint y: 49, distance: 42.5
click at [1391, 19] on icon at bounding box center [1393, 21] width 11 height 11
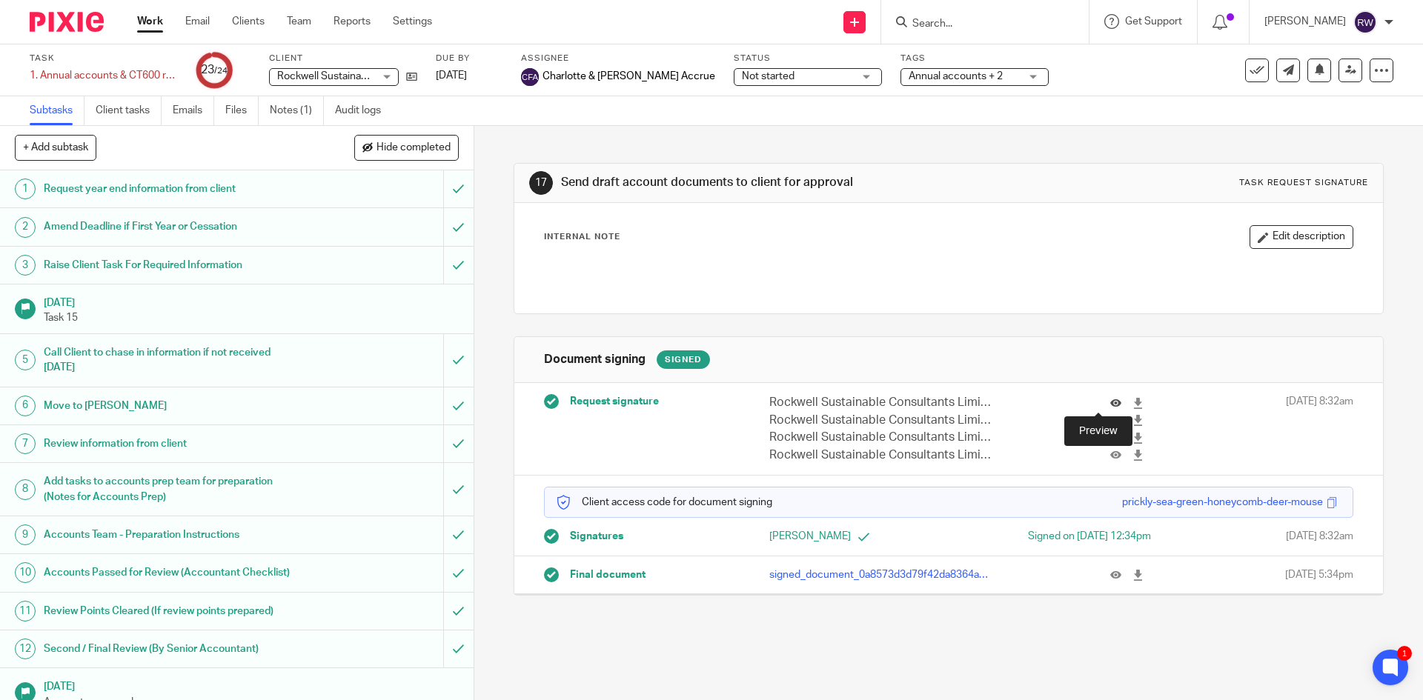
click at [1110, 403] on icon at bounding box center [1115, 403] width 11 height 11
